Goal: Subscribe to service/newsletter

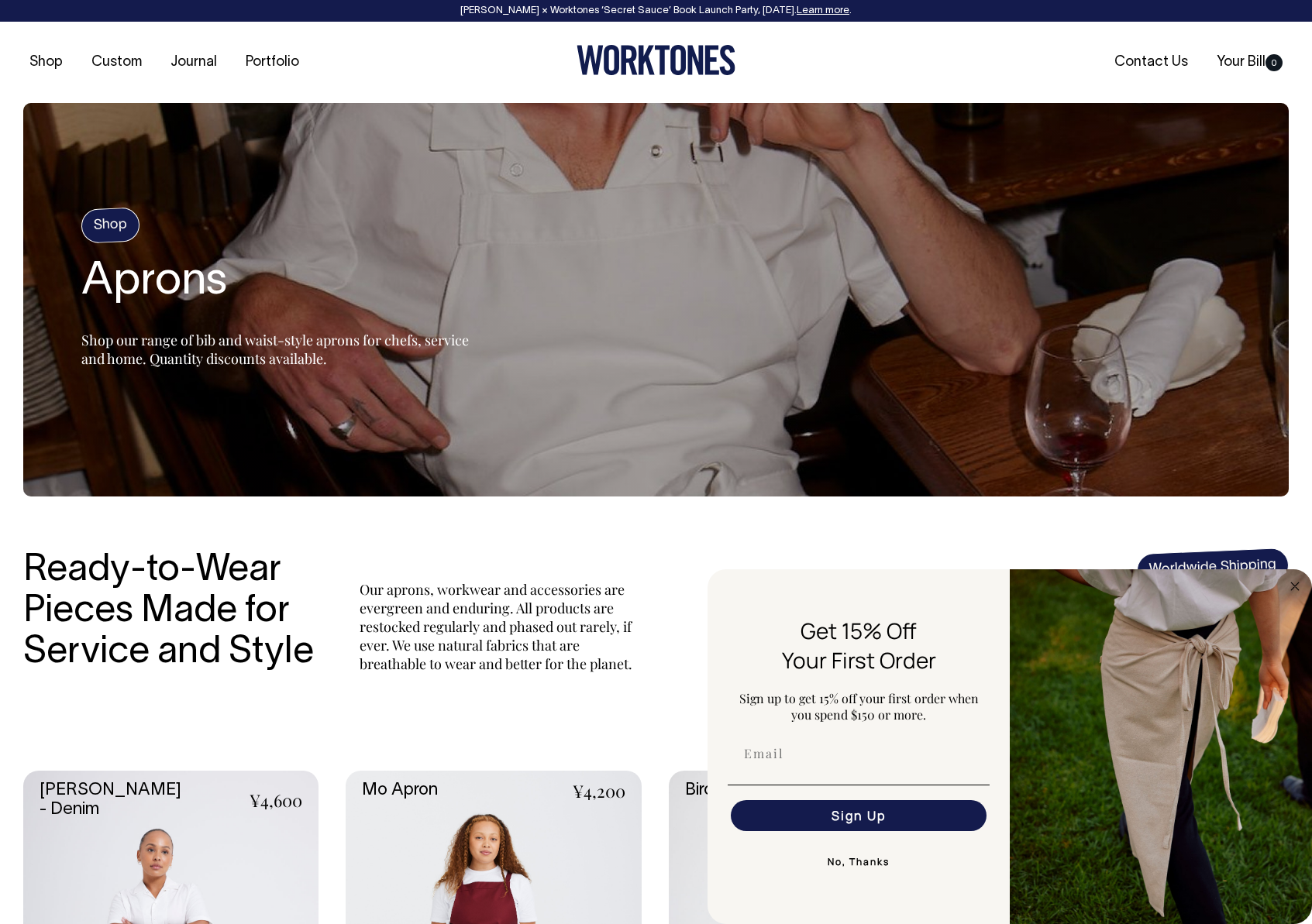
click at [1300, 99] on div "Shop Custom Journal Portfolio Contact Us Your Bill 0" at bounding box center [656, 62] width 1312 height 81
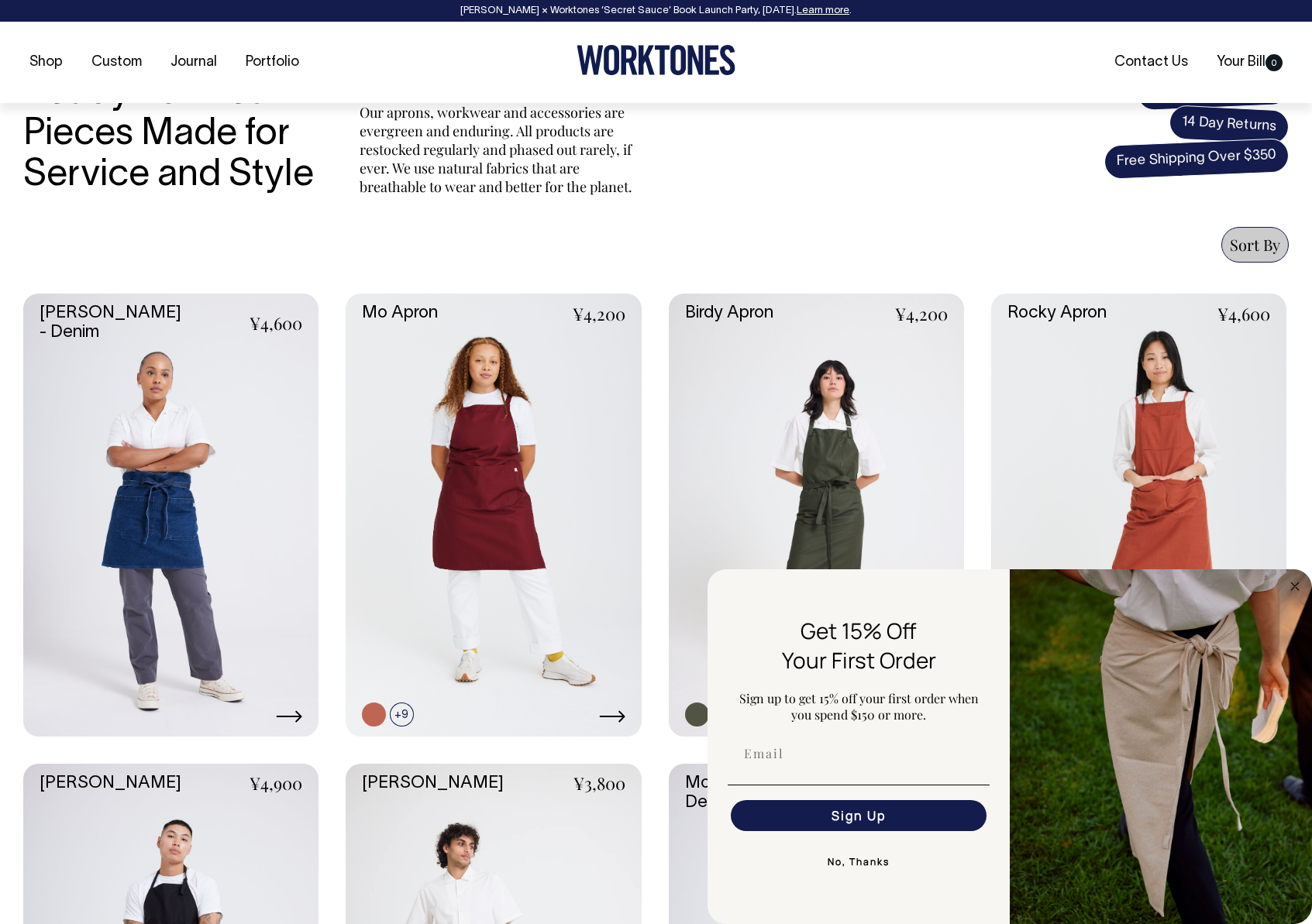
scroll to position [479, 0]
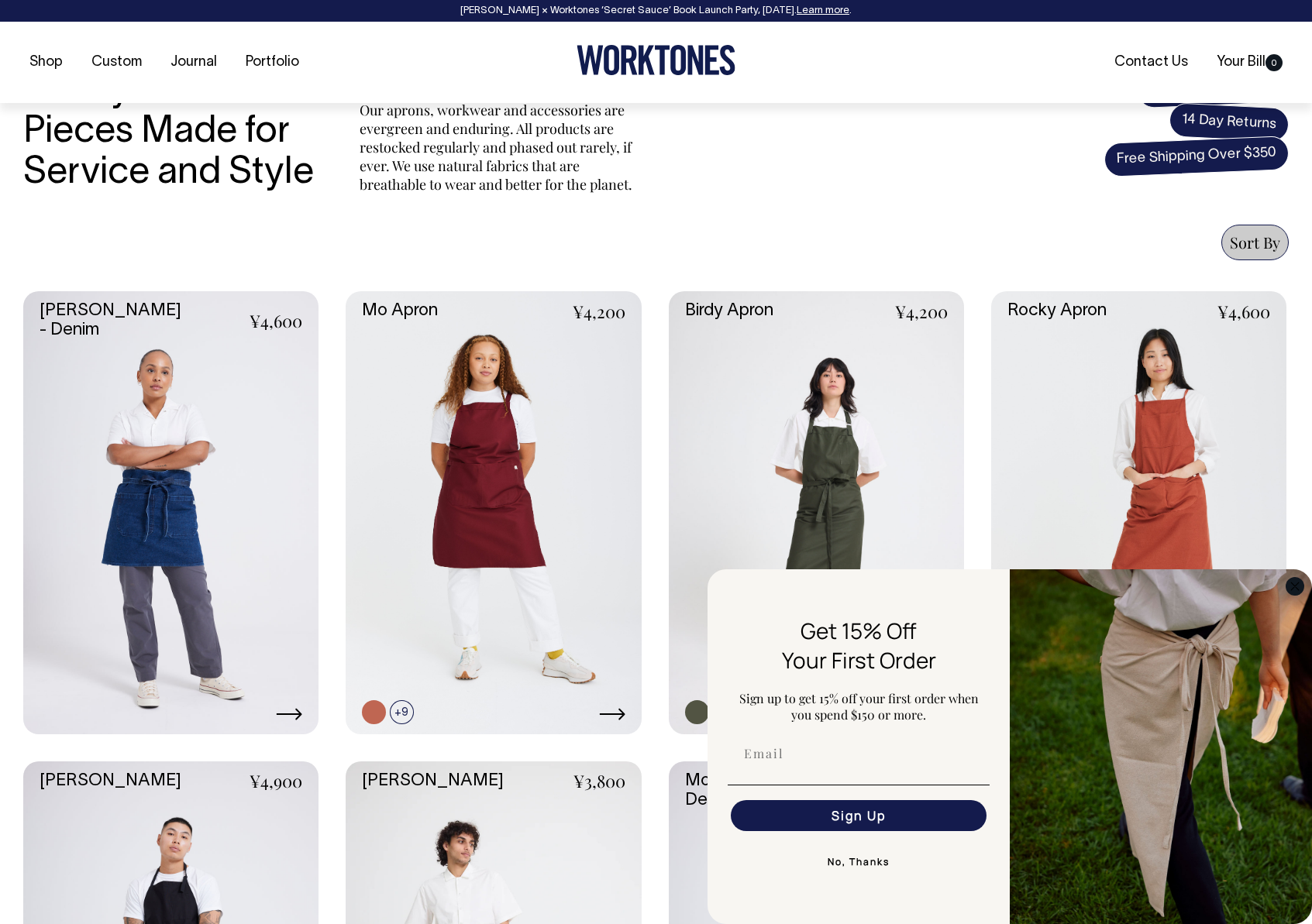
click at [1291, 587] on circle "Close dialog" at bounding box center [1294, 586] width 18 height 18
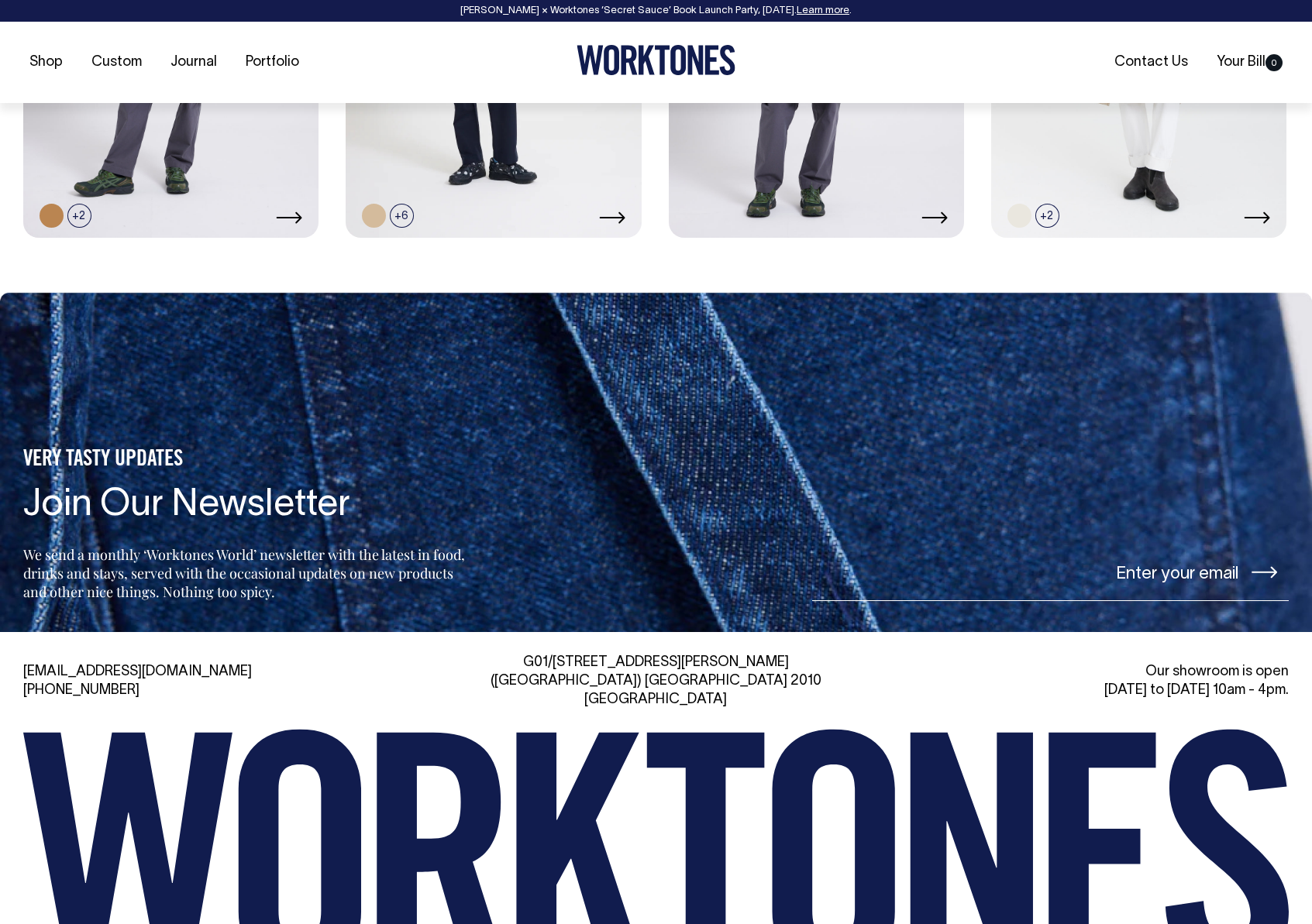
scroll to position [1564, 0]
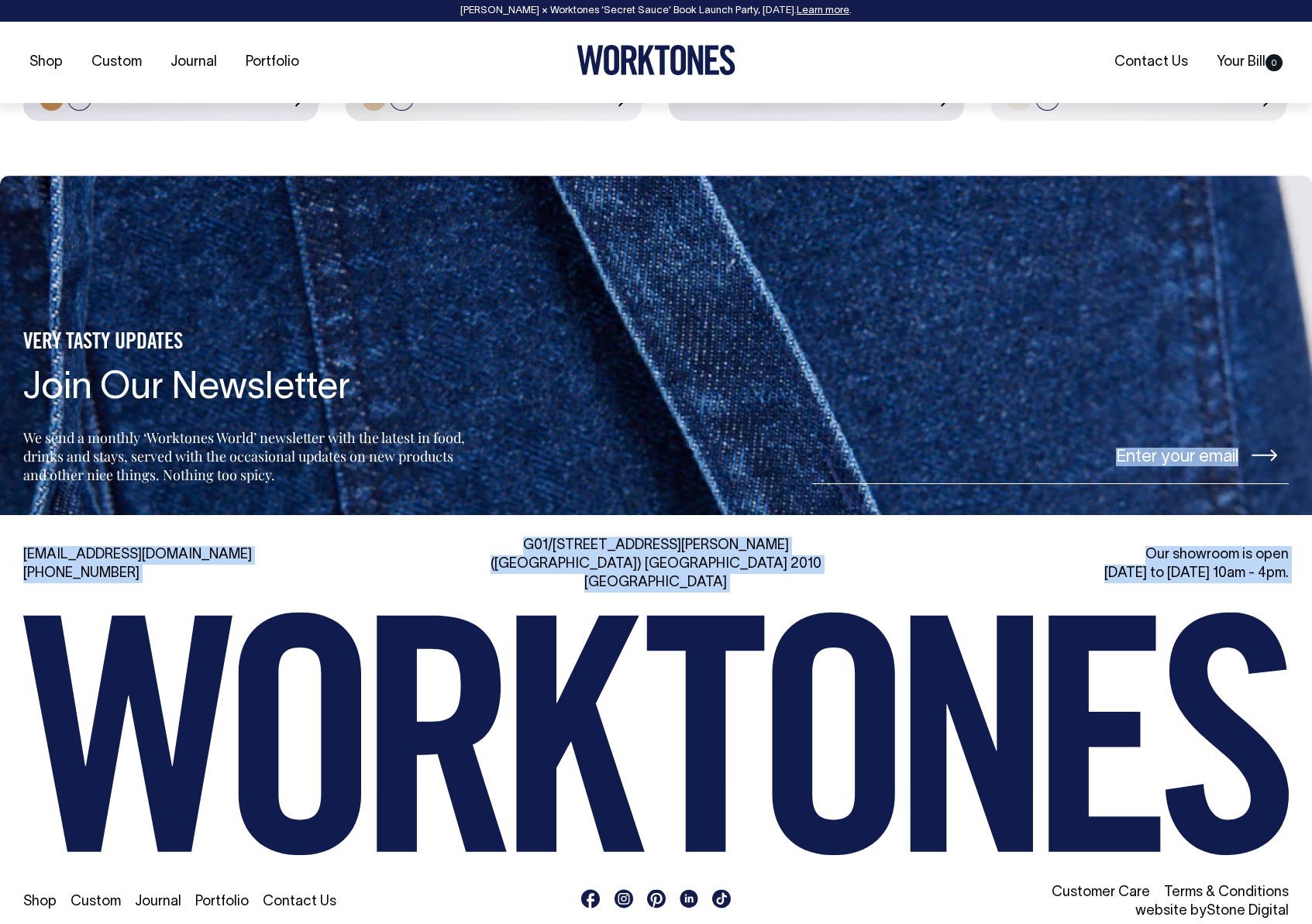
drag, startPoint x: 1101, startPoint y: 327, endPoint x: 1116, endPoint y: 611, distance: 284.4
click at [1116, 611] on footer "VERY TASTY UPDATES Join Our Newsletter We send a monthly ‘Worktones World’ news…" at bounding box center [656, 559] width 1312 height 767
drag, startPoint x: 1067, startPoint y: 389, endPoint x: 1063, endPoint y: 548, distance: 159.1
click at [1063, 548] on footer "VERY TASTY UPDATES Join Our Newsletter We send a monthly ‘Worktones World’ news…" at bounding box center [656, 559] width 1312 height 767
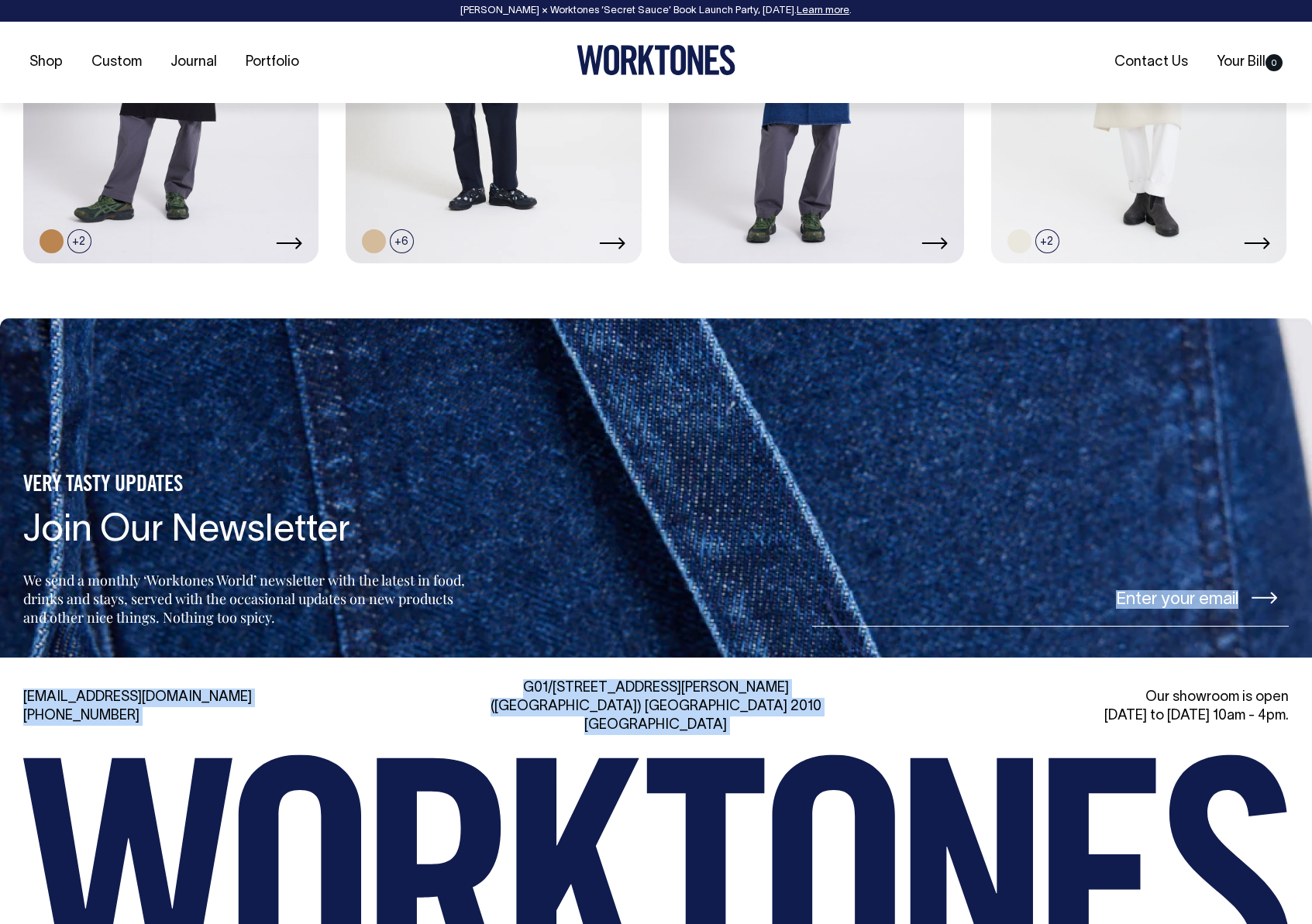
scroll to position [1426, 0]
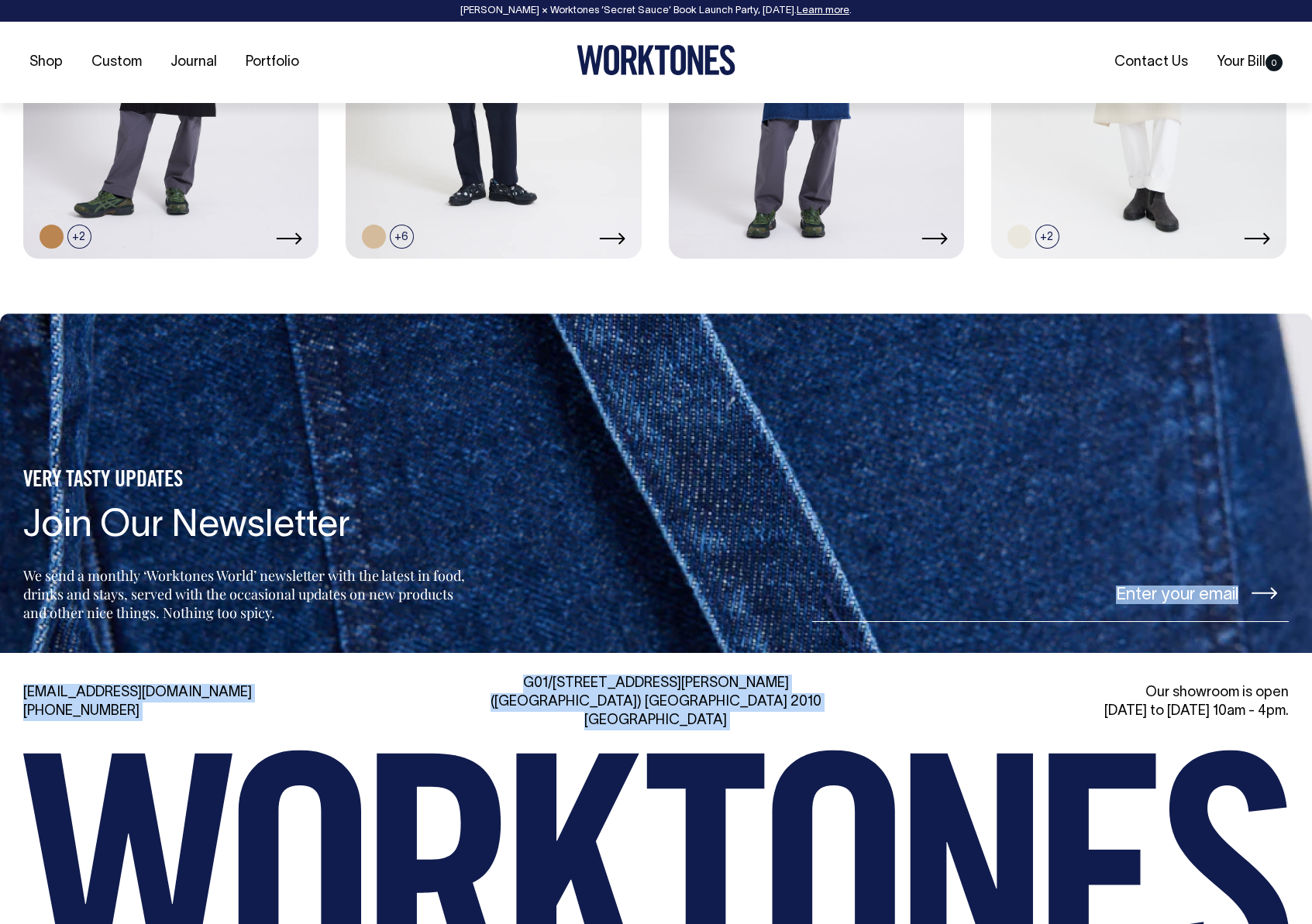
click at [972, 587] on input"] "email" at bounding box center [1050, 593] width 476 height 58
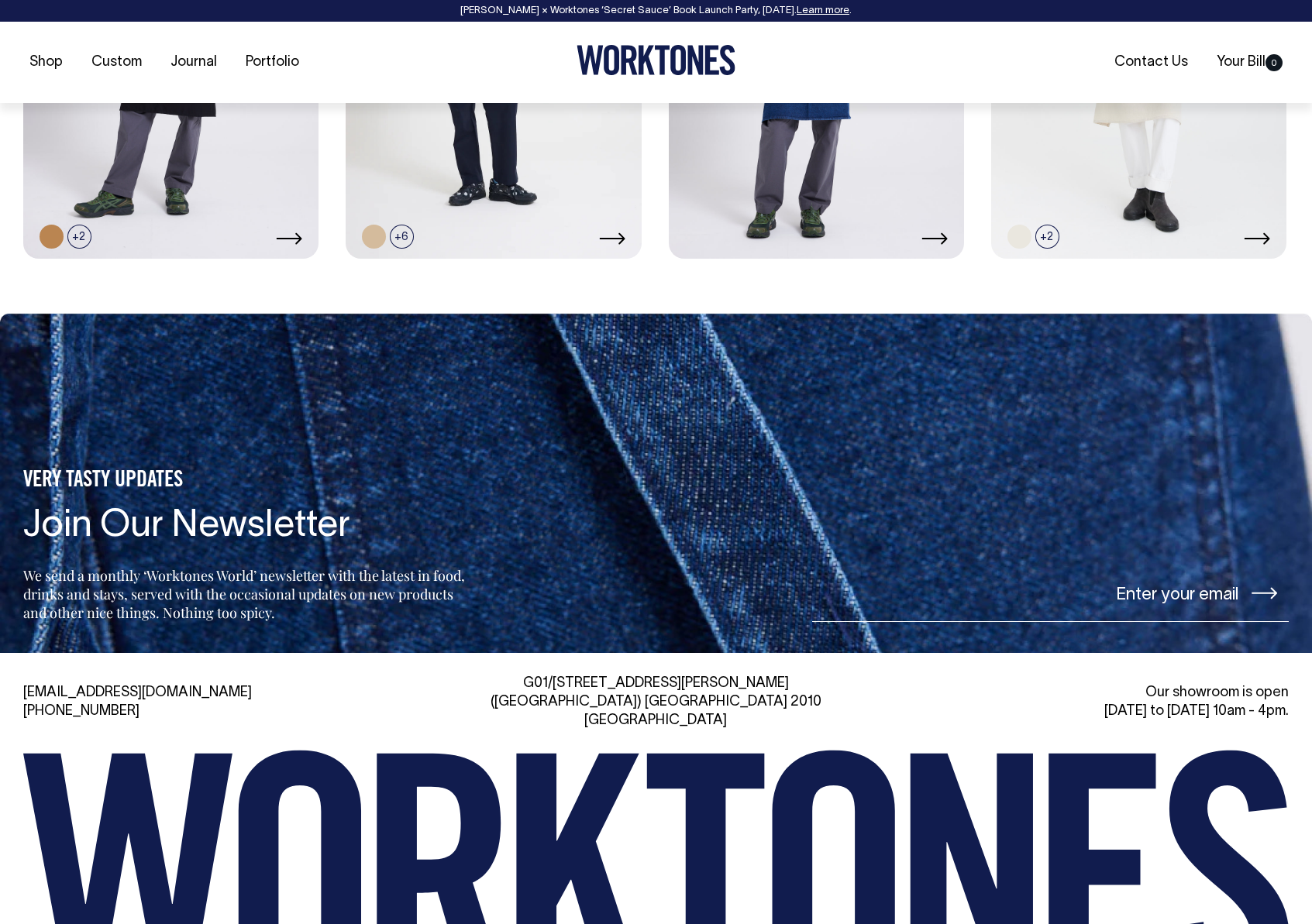
click at [1019, 600] on input"] "email" at bounding box center [1050, 593] width 476 height 58
type input"] "[EMAIL_ADDRESS][DOMAIN_NAME]"
click at [1254, 536] on div "VERY TASTY UPDATES Join Our Newsletter We send a monthly ‘Worktones World’ news…" at bounding box center [656, 545] width 1312 height 154
click at [1274, 590] on icon at bounding box center [1264, 593] width 25 height 11
